Goal: Check status: Check status

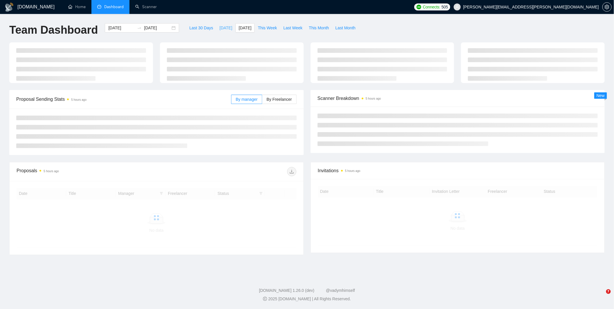
click at [224, 28] on span "[DATE]" at bounding box center [225, 28] width 13 height 6
type input "2025-08-26"
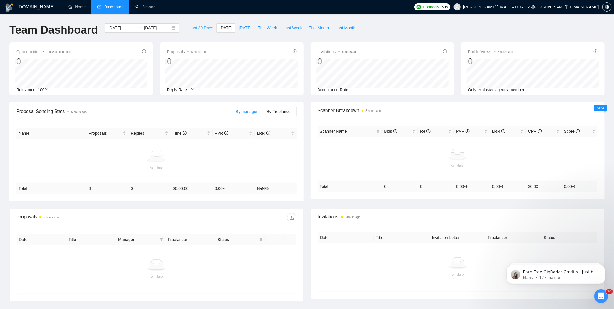
click at [201, 29] on span "Last 30 Days" at bounding box center [201, 28] width 24 height 6
type input "2025-07-27"
